Goal: Task Accomplishment & Management: Use online tool/utility

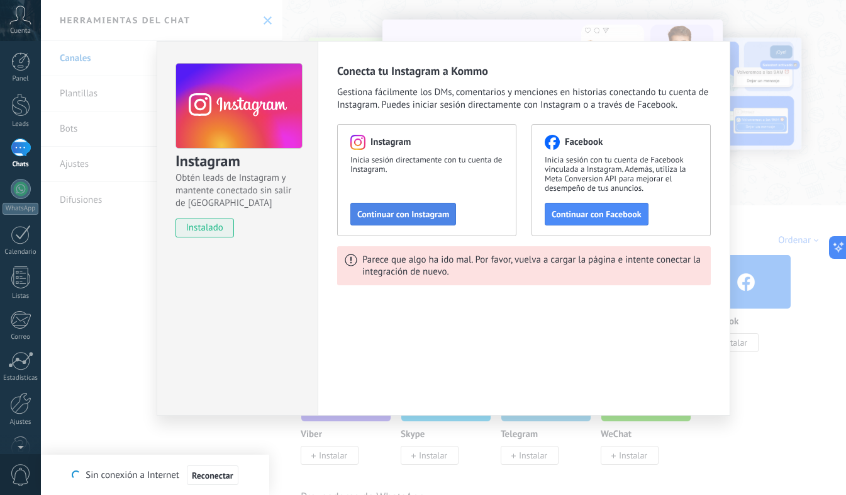
click at [420, 210] on span "Continuar con Instagram" at bounding box center [403, 214] width 92 height 9
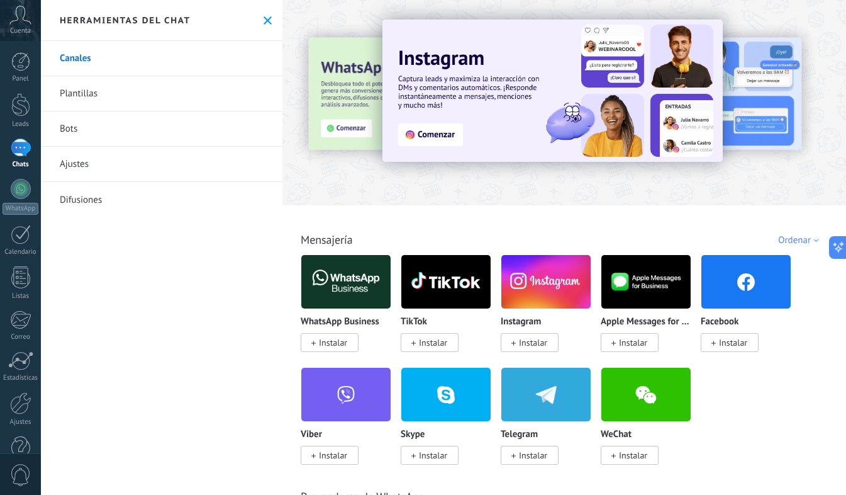
click at [444, 137] on img at bounding box center [553, 91] width 340 height 142
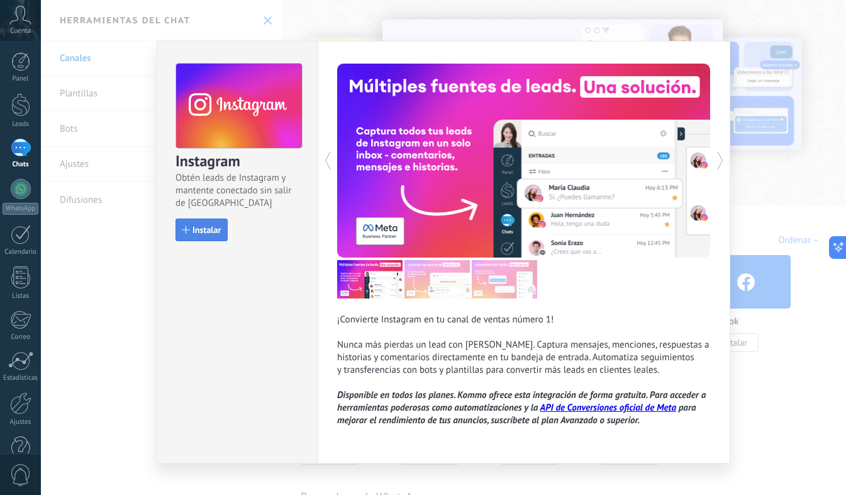
click at [206, 228] on span "Instalar" at bounding box center [207, 229] width 28 height 9
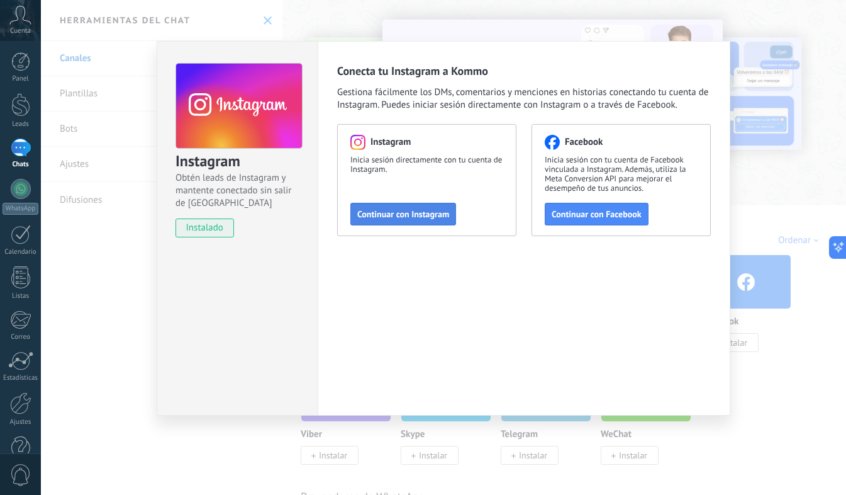
click at [395, 210] on span "Continuar con Instagram" at bounding box center [403, 214] width 92 height 9
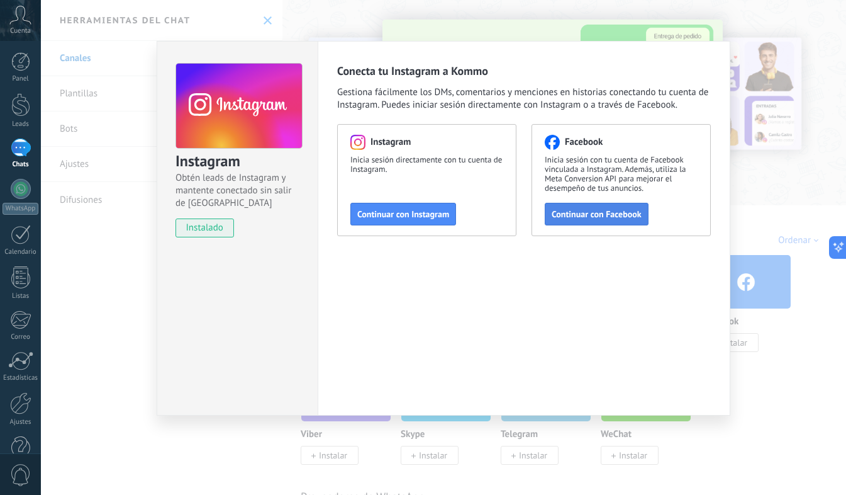
click at [607, 213] on span "Continuar con Facebook" at bounding box center [597, 214] width 90 height 9
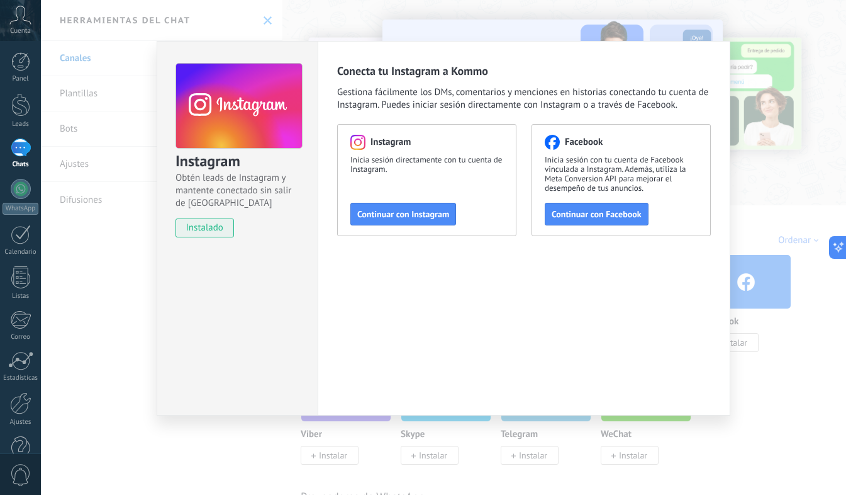
click at [126, 247] on div "Instagram Obtén leads de Instagram y mantente conectado sin salir de Kommo inst…" at bounding box center [444, 247] width 806 height 495
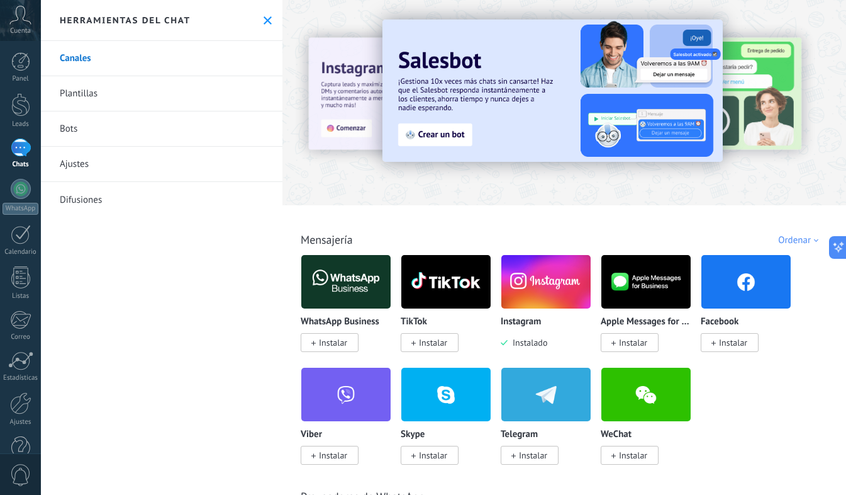
click at [532, 285] on img at bounding box center [546, 281] width 89 height 61
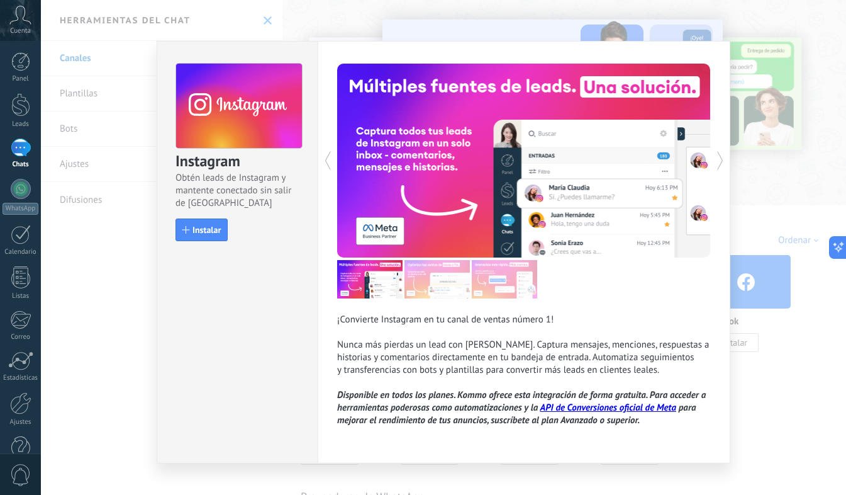
click at [750, 381] on div "Instagram Obtén leads de Instagram y mantente conectado sin salir de Kommo Inst…" at bounding box center [444, 247] width 806 height 495
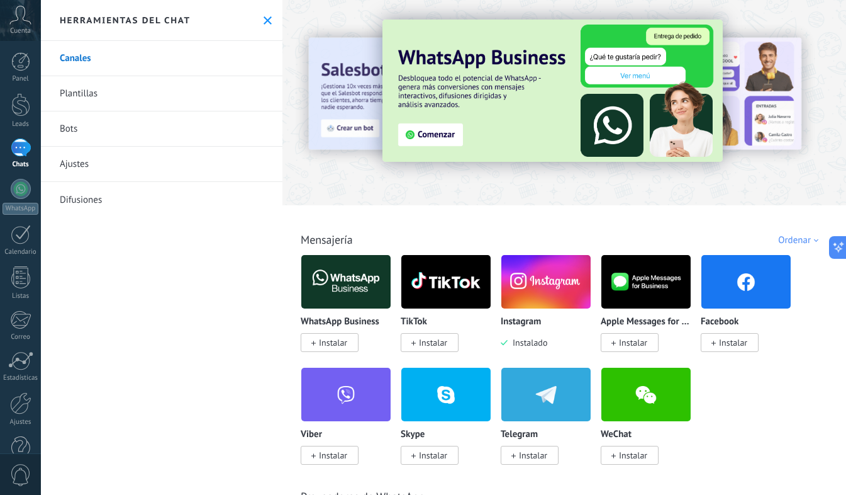
click at [107, 59] on link "Canales" at bounding box center [162, 58] width 242 height 35
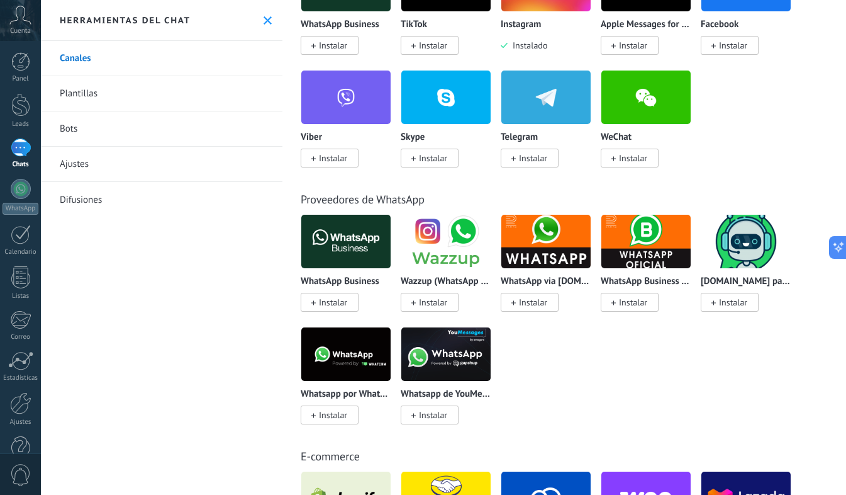
scroll to position [283, 0]
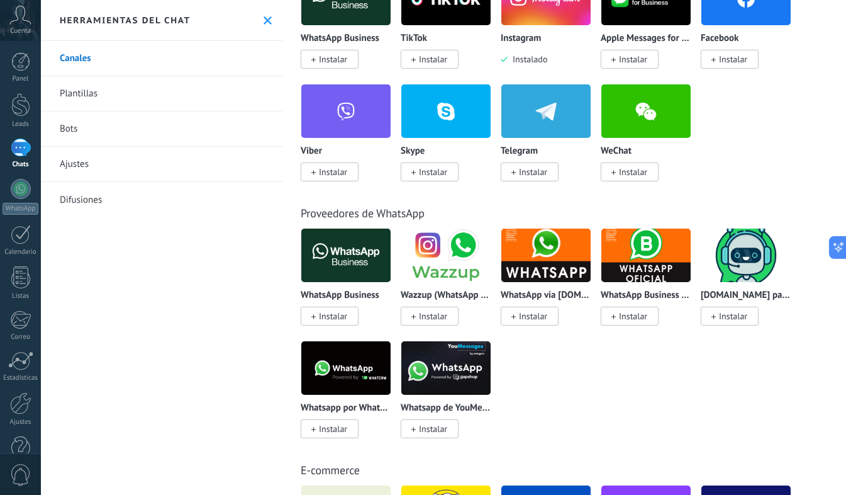
click at [264, 20] on icon at bounding box center [268, 20] width 8 height 8
